Goal: Information Seeking & Learning: Find specific fact

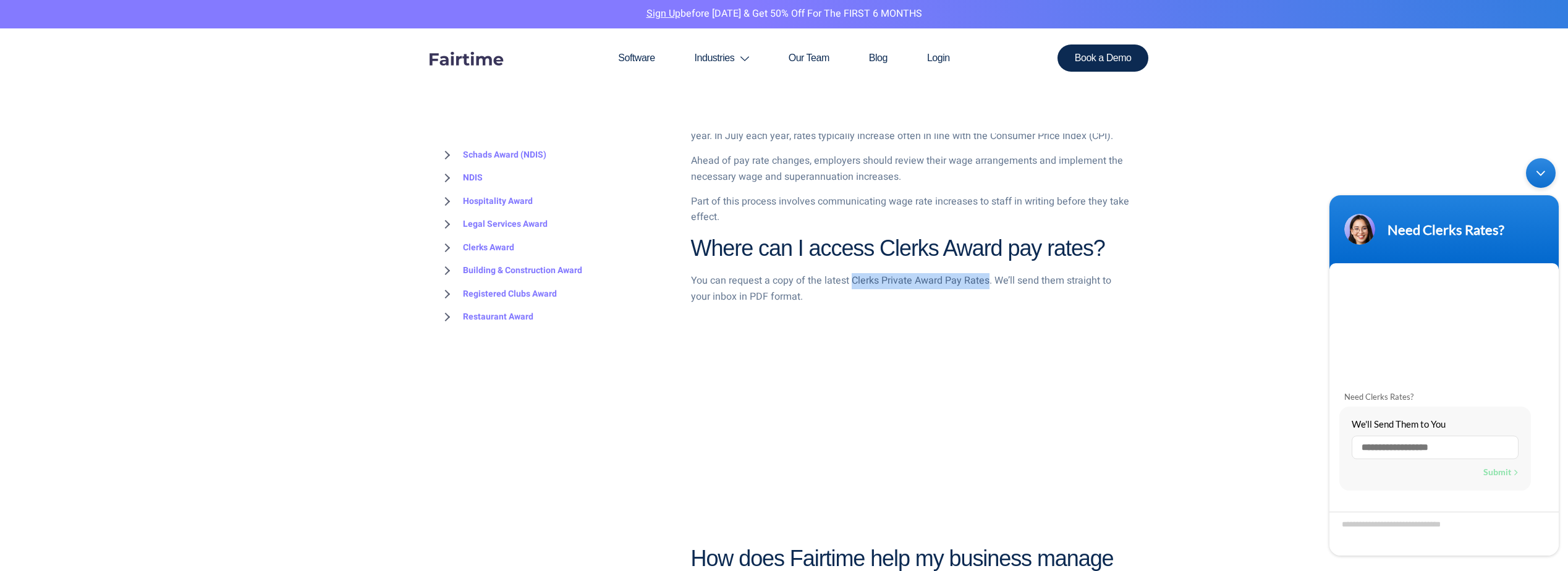
drag, startPoint x: 987, startPoint y: 279, endPoint x: 852, endPoint y: 279, distance: 135.0
click at [852, 279] on p "You can request a copy of the latest Clerks Private Award Pay Rates. We’ll send…" at bounding box center [910, 289] width 440 height 31
drag, startPoint x: 852, startPoint y: 279, endPoint x: 869, endPoint y: 277, distance: 17.1
copy p "Clerks Private Award Pay Rates"
